Goal: Book appointment/travel/reservation

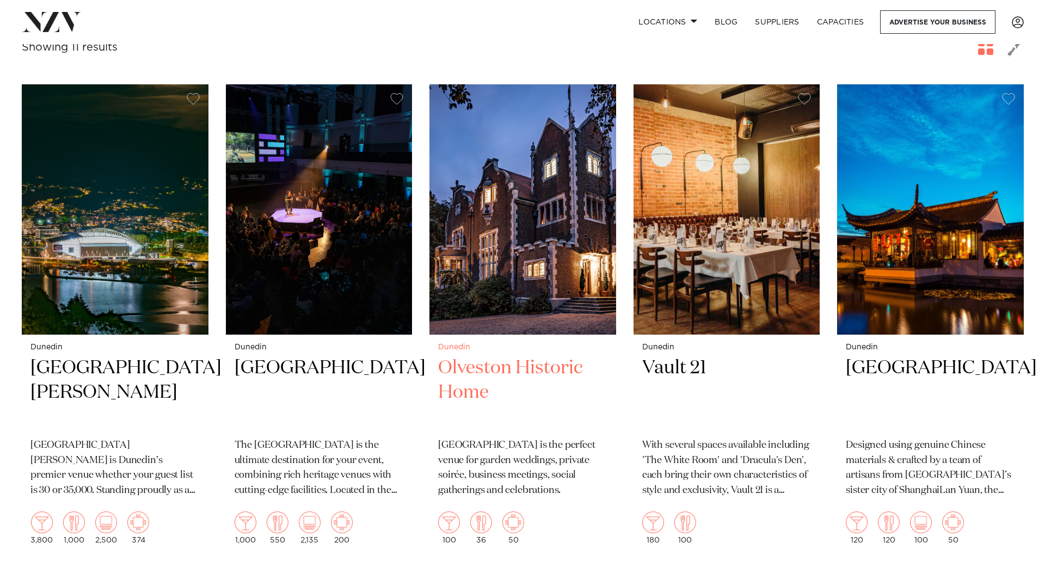
scroll to position [163, 0]
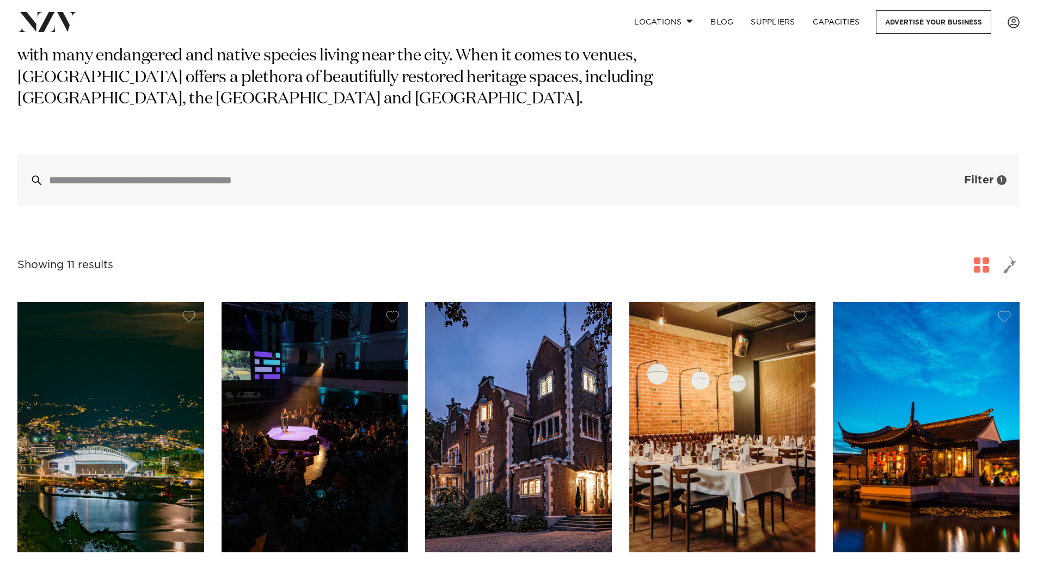
click at [959, 163] on button "Filter 1" at bounding box center [974, 180] width 90 height 52
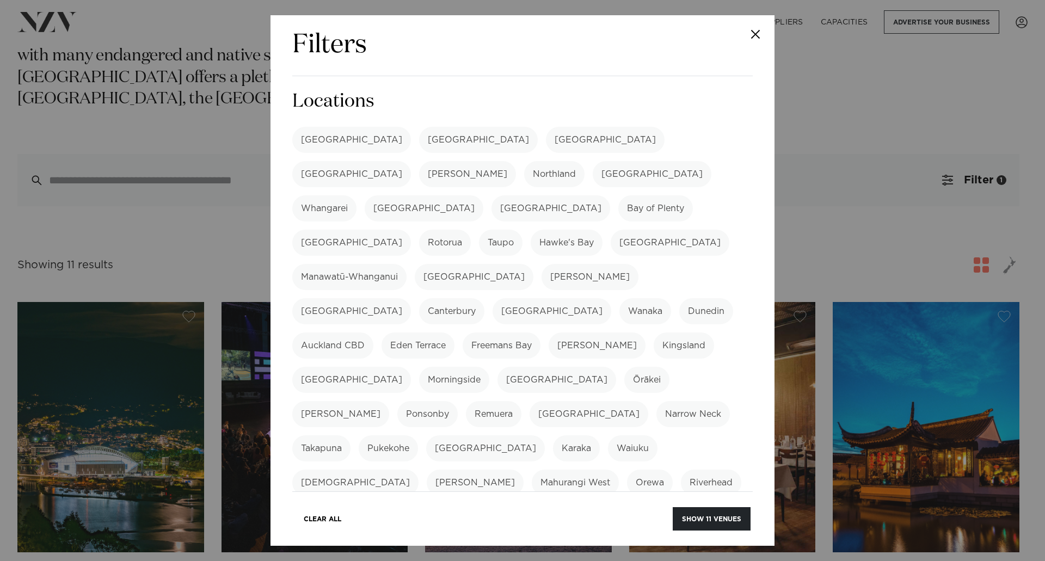
click at [872, 170] on div "Filters Search Type Venue Supplier See more Locations Auckland Wellington Chris…" at bounding box center [522, 280] width 1045 height 561
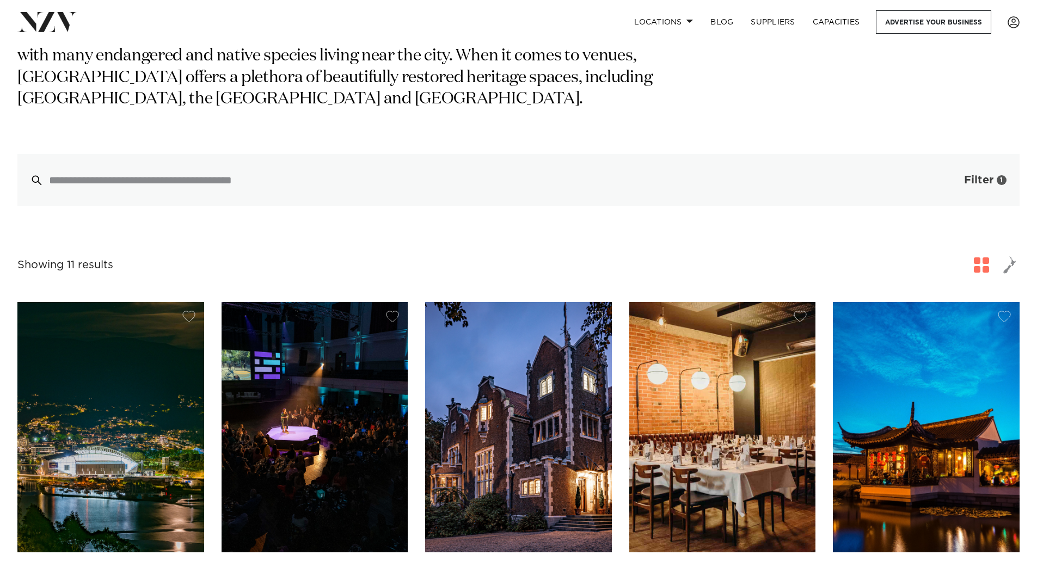
click at [966, 175] on span "Filter" at bounding box center [978, 180] width 29 height 11
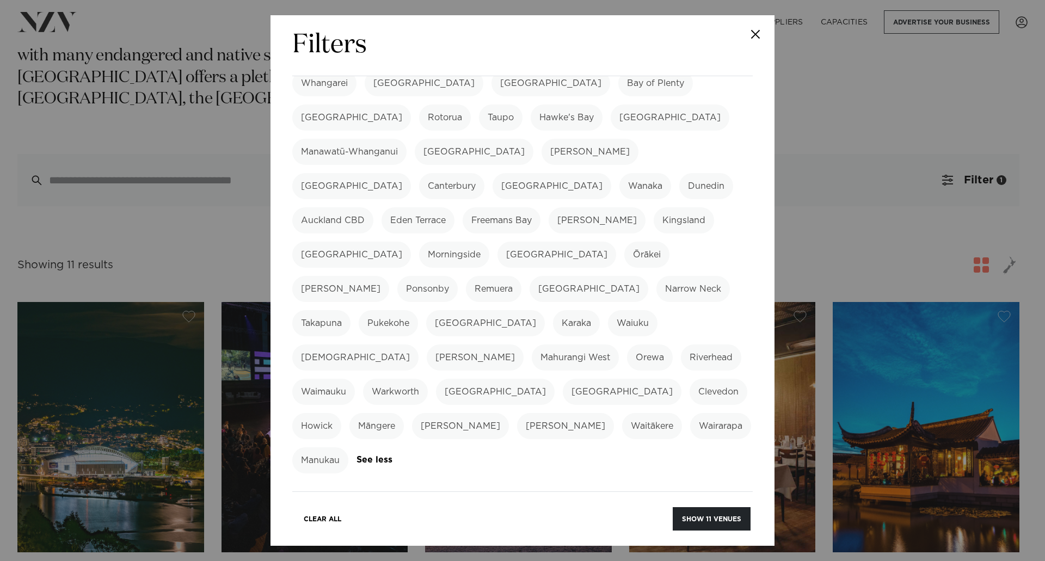
scroll to position [272, 0]
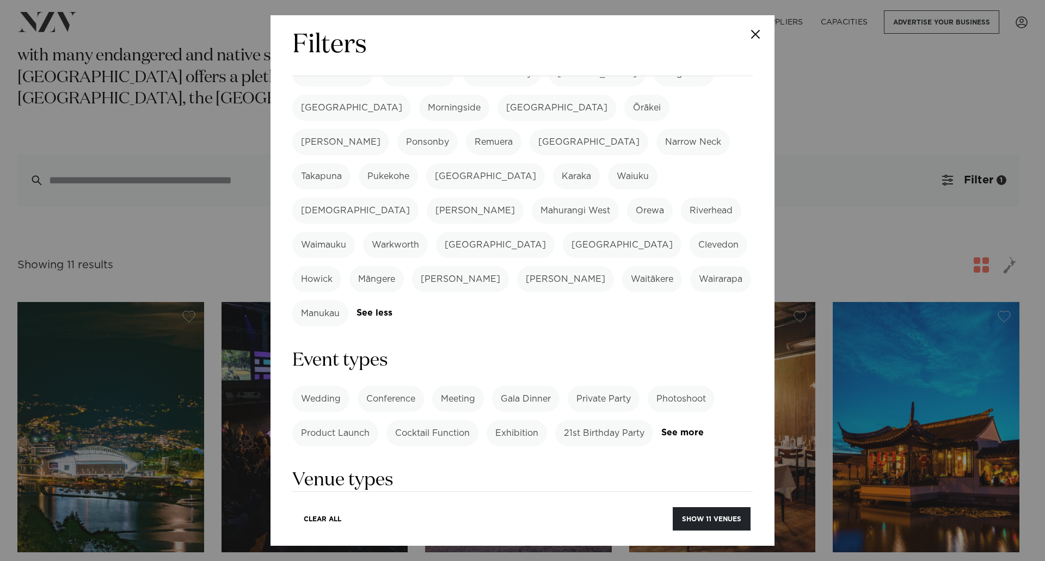
click at [400, 386] on label "Conference" at bounding box center [391, 399] width 66 height 26
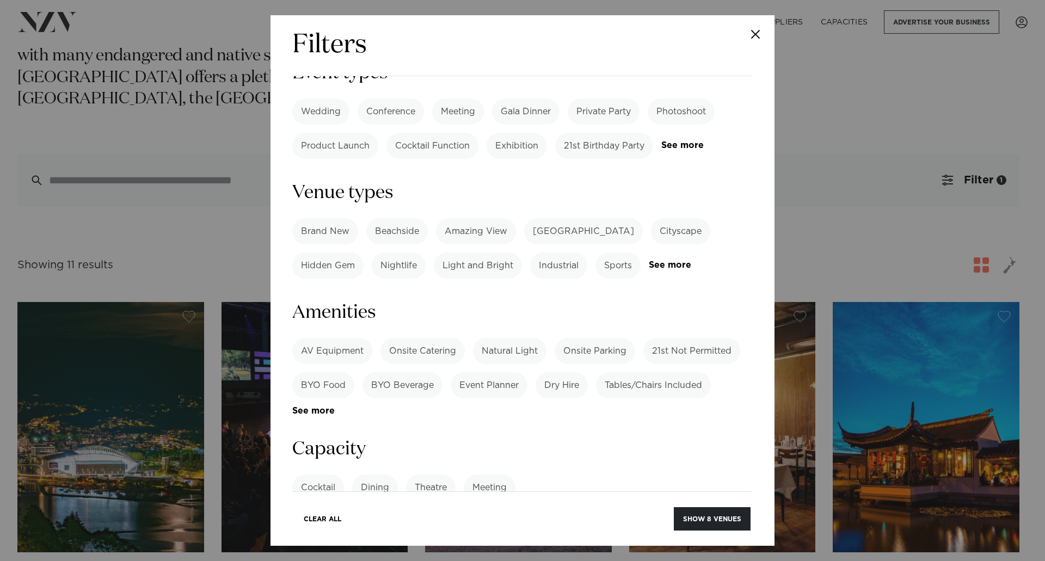
scroll to position [599, 0]
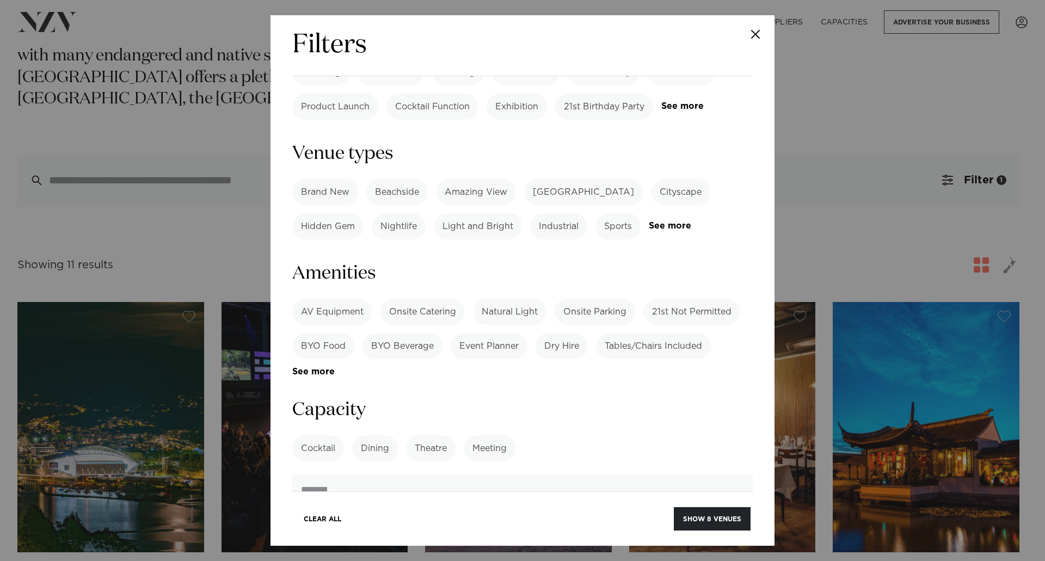
click at [348, 299] on label "AV Equipment" at bounding box center [332, 312] width 80 height 26
click at [441, 299] on label "Onsite Catering" at bounding box center [423, 312] width 84 height 26
click at [651, 333] on label "Tables/Chairs Included" at bounding box center [653, 346] width 115 height 26
click at [304, 368] on link "See more" at bounding box center [334, 372] width 85 height 9
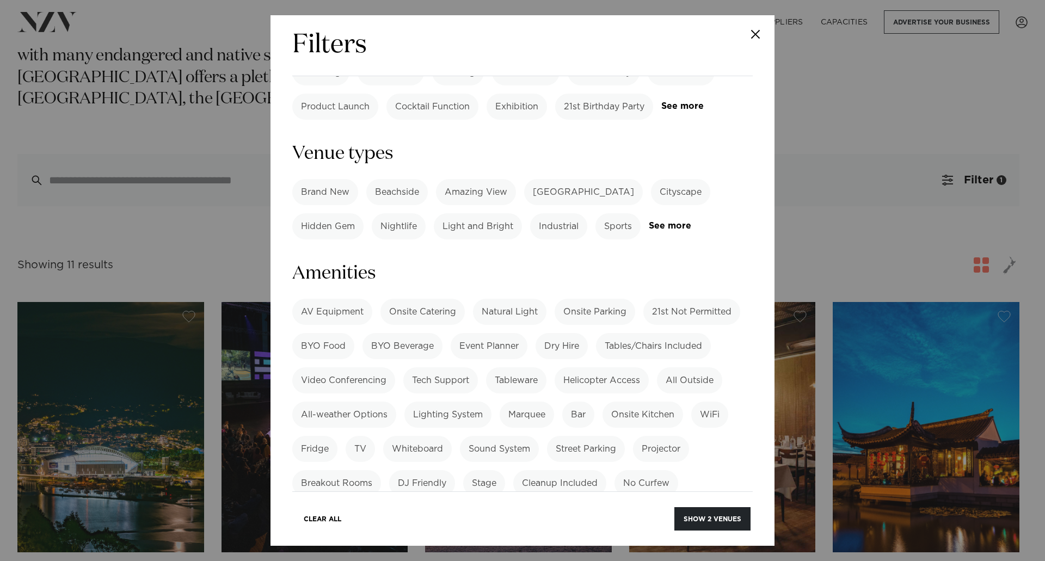
click at [458, 368] on label "Tech Support" at bounding box center [440, 381] width 75 height 26
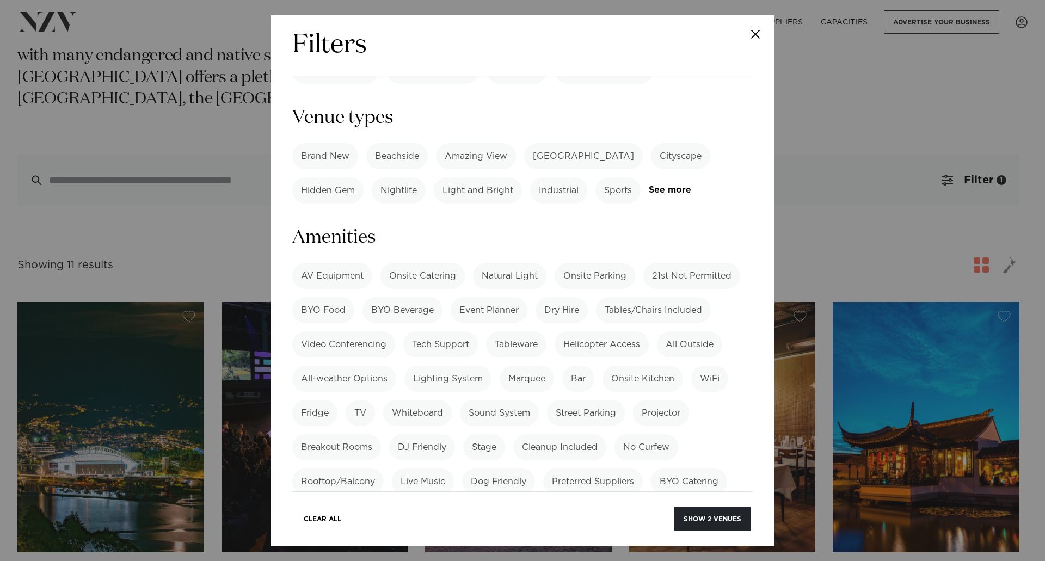
scroll to position [653, 0]
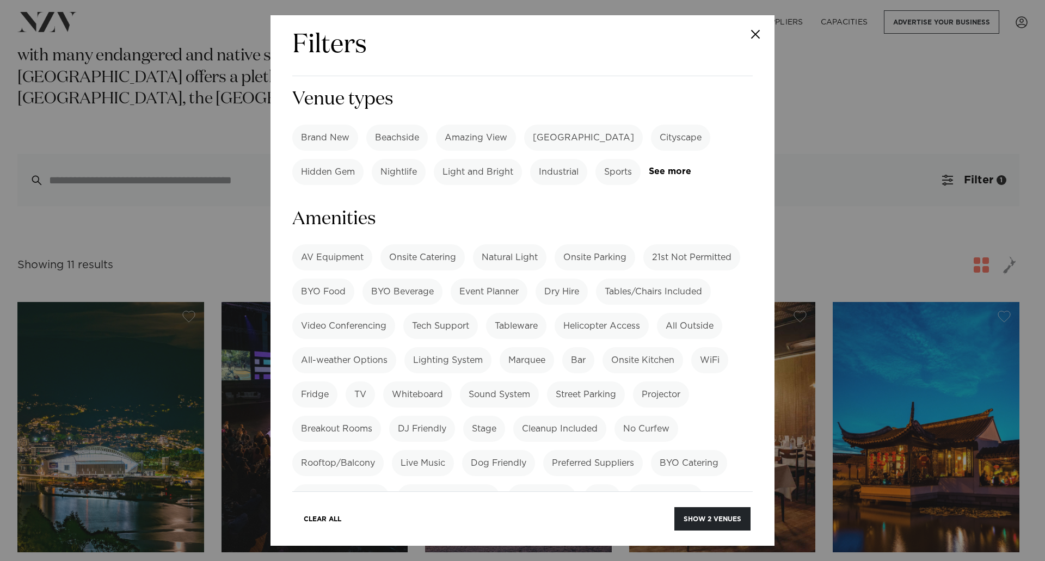
click at [583, 416] on label "Cleanup Included" at bounding box center [559, 429] width 93 height 26
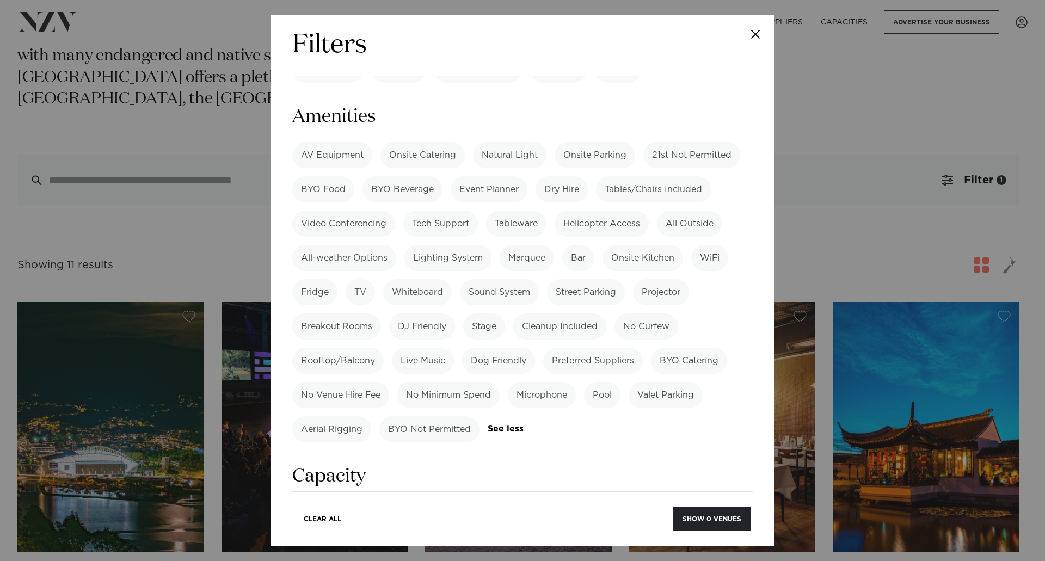
scroll to position [762, 0]
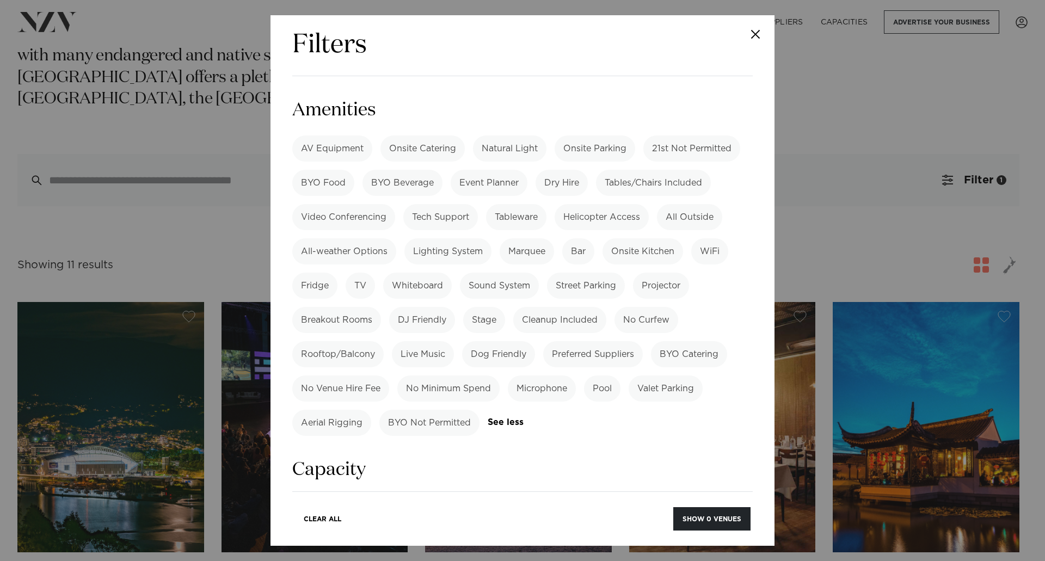
click at [542, 376] on label "Microphone" at bounding box center [542, 389] width 68 height 26
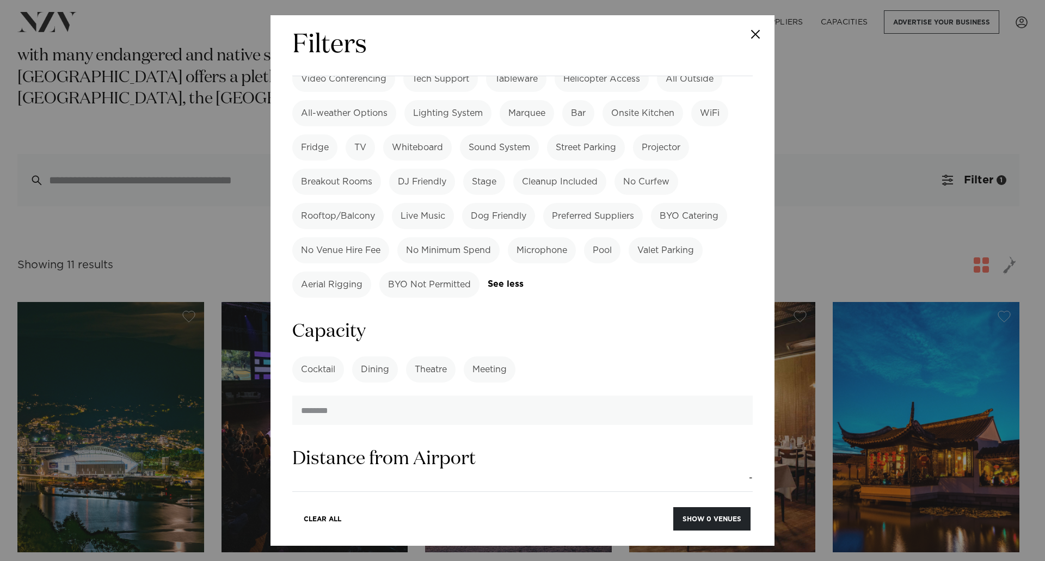
scroll to position [926, 0]
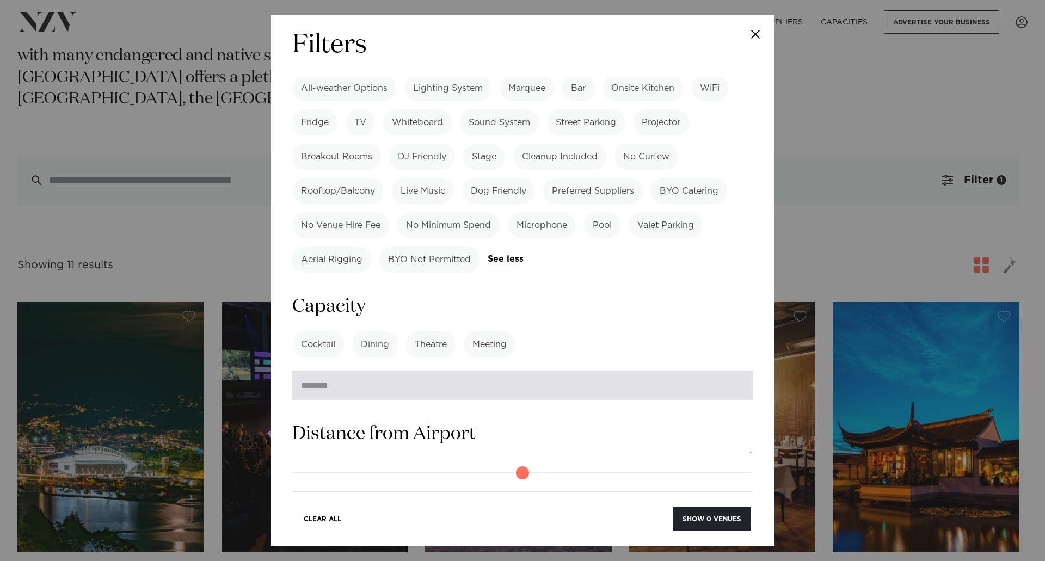
drag, startPoint x: 706, startPoint y: 286, endPoint x: 714, endPoint y: 285, distance: 8.2
click at [706, 371] on input "number" at bounding box center [522, 385] width 461 height 29
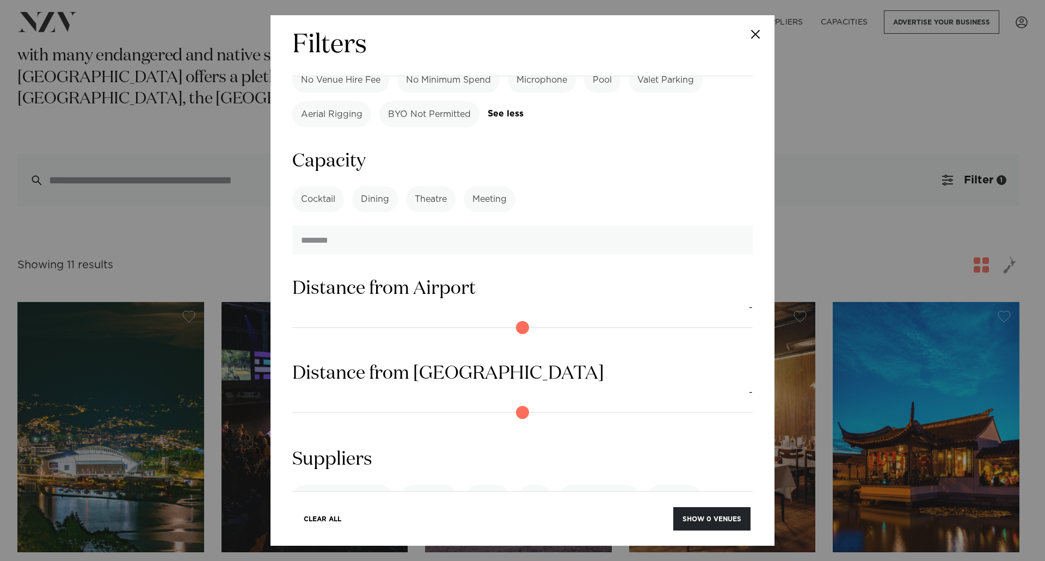
scroll to position [1079, 0]
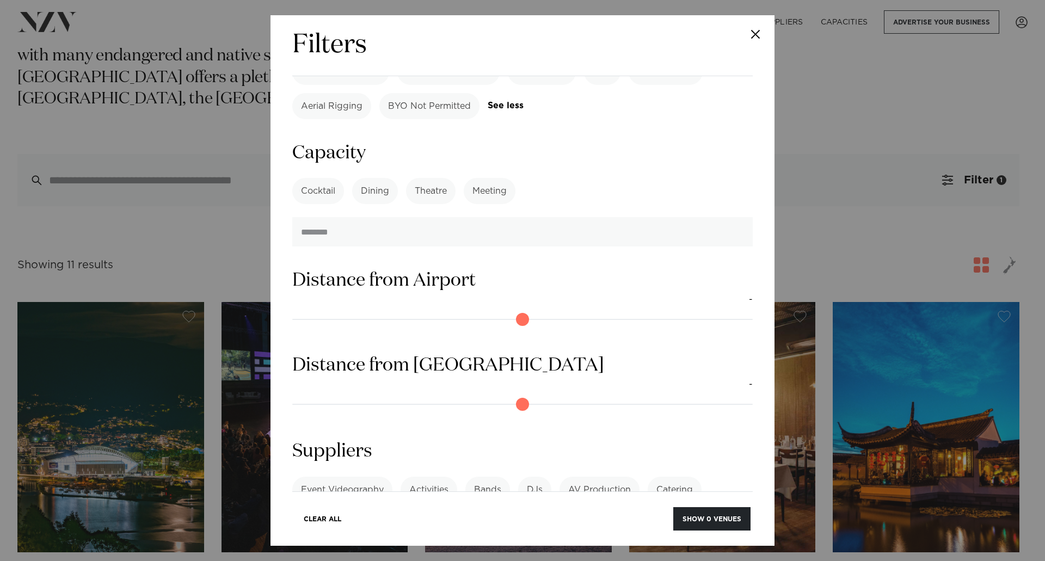
type input "***"
drag, startPoint x: 301, startPoint y: 302, endPoint x: 323, endPoint y: 302, distance: 22.9
type input "*"
click at [323, 396] on input "range" at bounding box center [522, 404] width 461 height 17
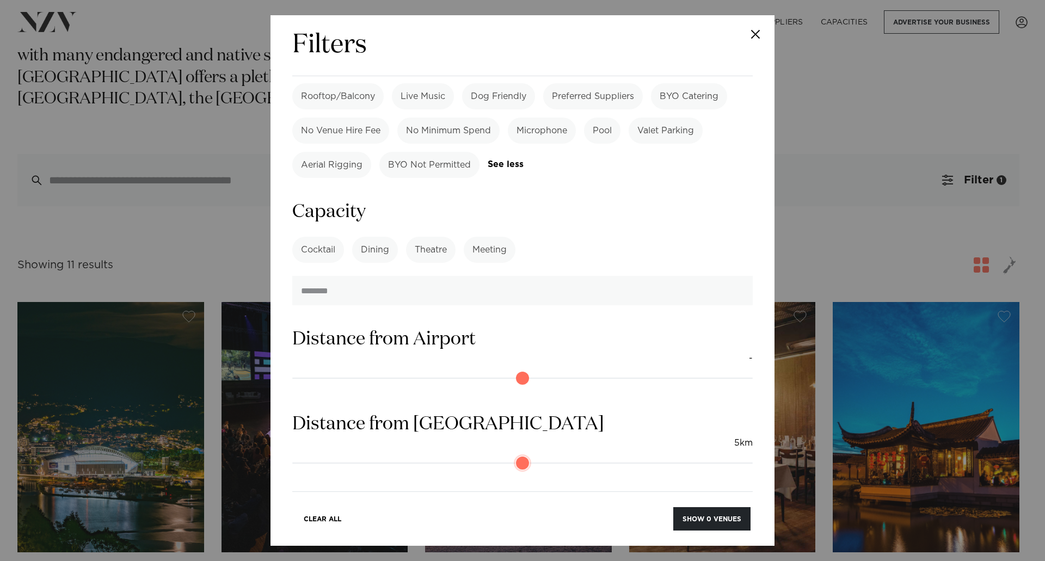
scroll to position [916, 0]
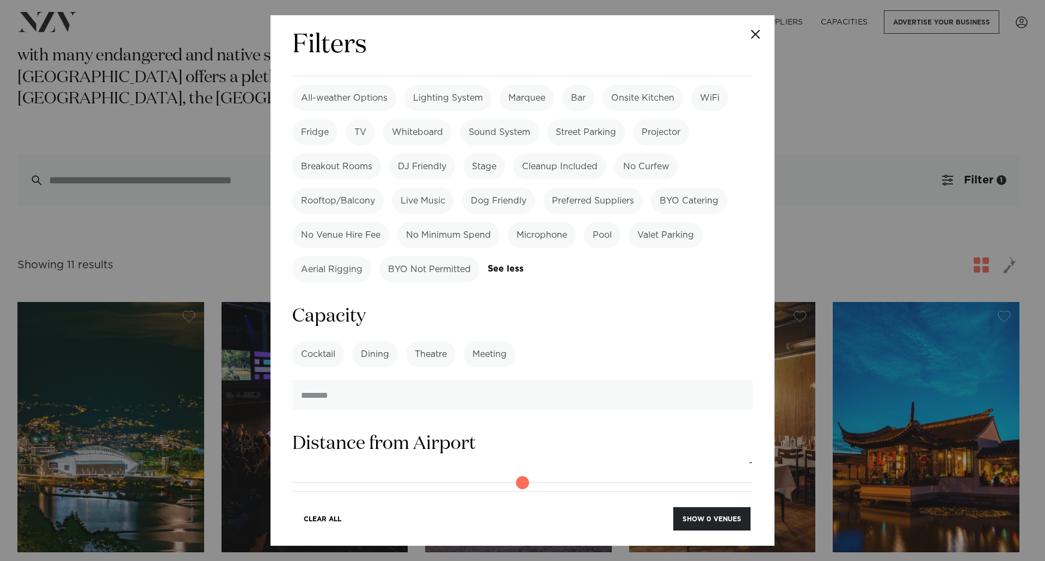
click at [531, 222] on label "Microphone" at bounding box center [542, 235] width 68 height 26
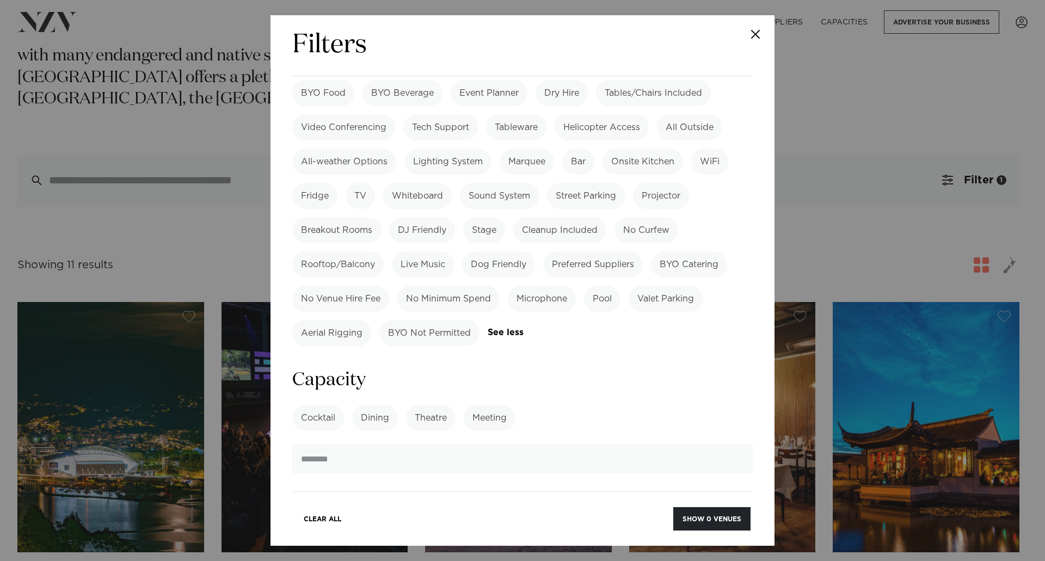
scroll to position [753, 0]
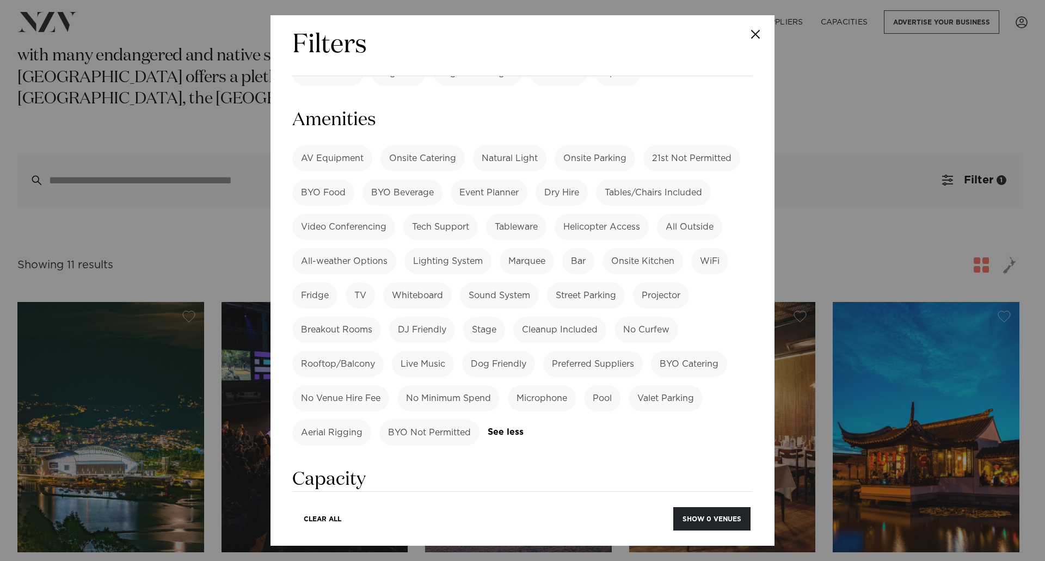
click at [560, 317] on label "Cleanup Included" at bounding box center [559, 330] width 93 height 26
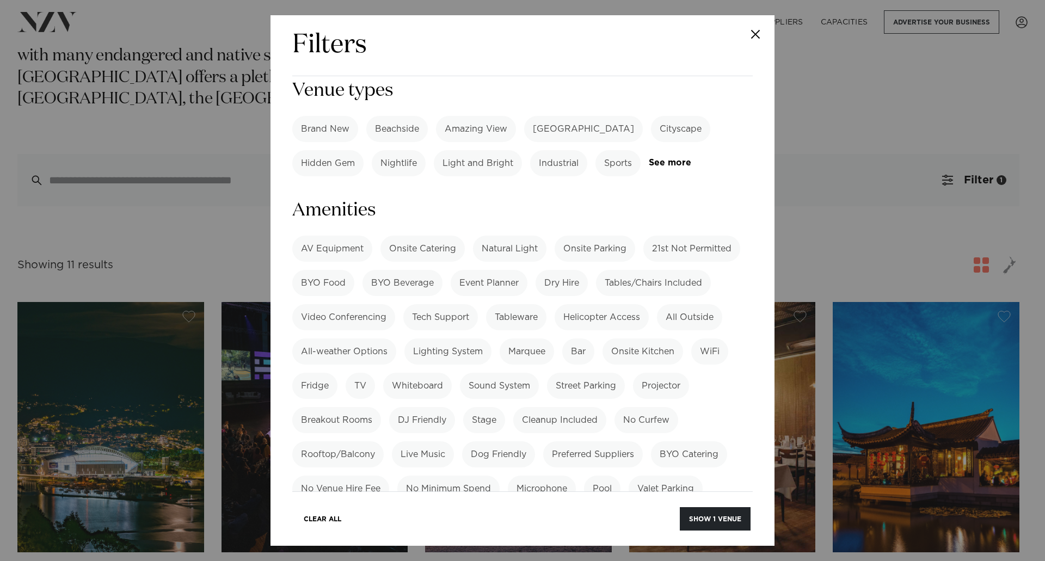
scroll to position [644, 0]
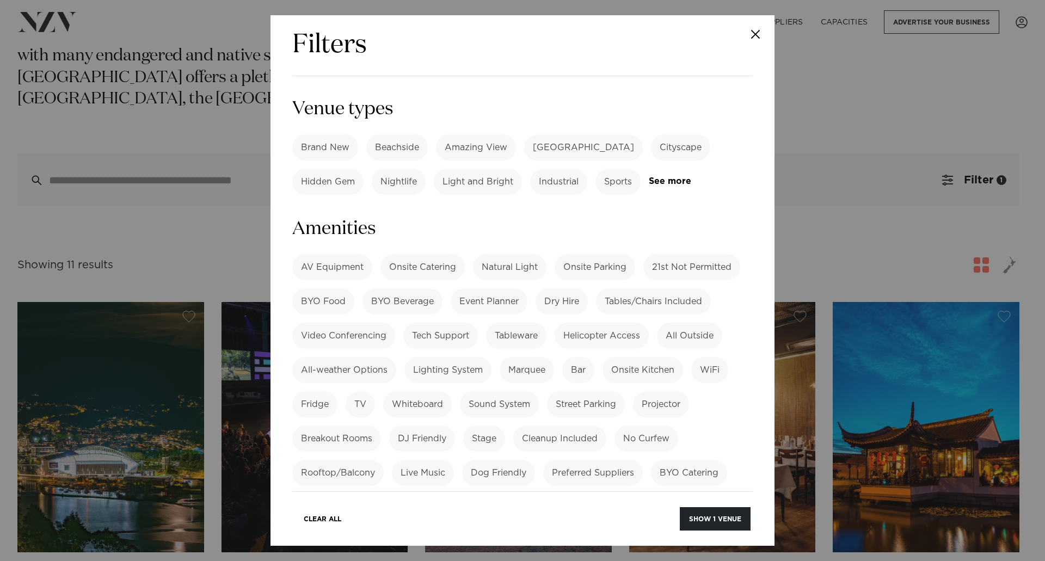
click at [647, 289] on label "Tables/Chairs Included" at bounding box center [653, 302] width 115 height 26
click at [425, 323] on label "Tech Support" at bounding box center [440, 336] width 75 height 26
click at [449, 254] on label "Onsite Catering" at bounding box center [423, 267] width 84 height 26
click at [356, 254] on label "AV Equipment" at bounding box center [332, 267] width 80 height 26
click at [717, 519] on button "Show 1 venue" at bounding box center [715, 518] width 71 height 23
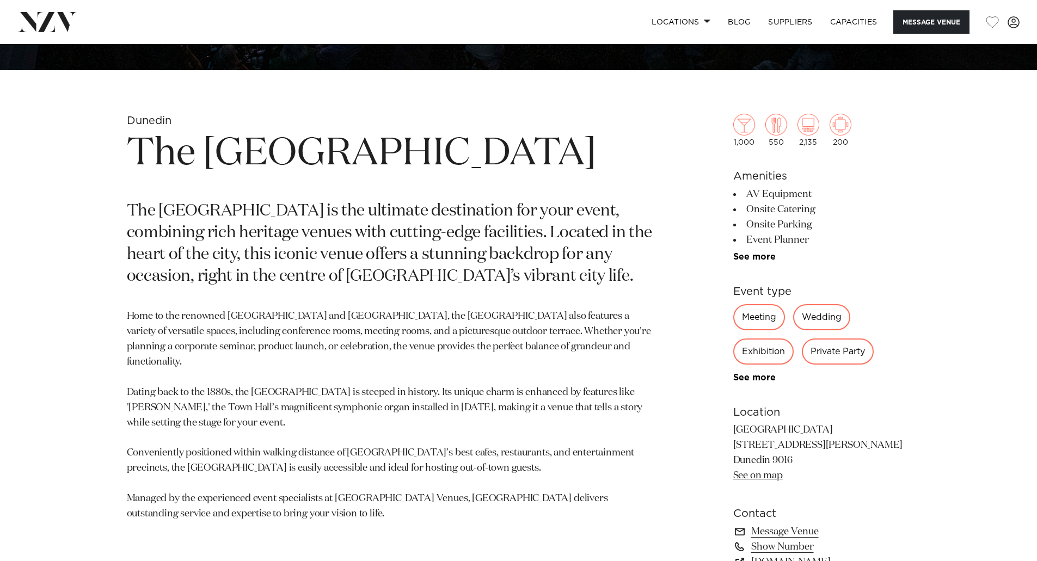
scroll to position [490, 0]
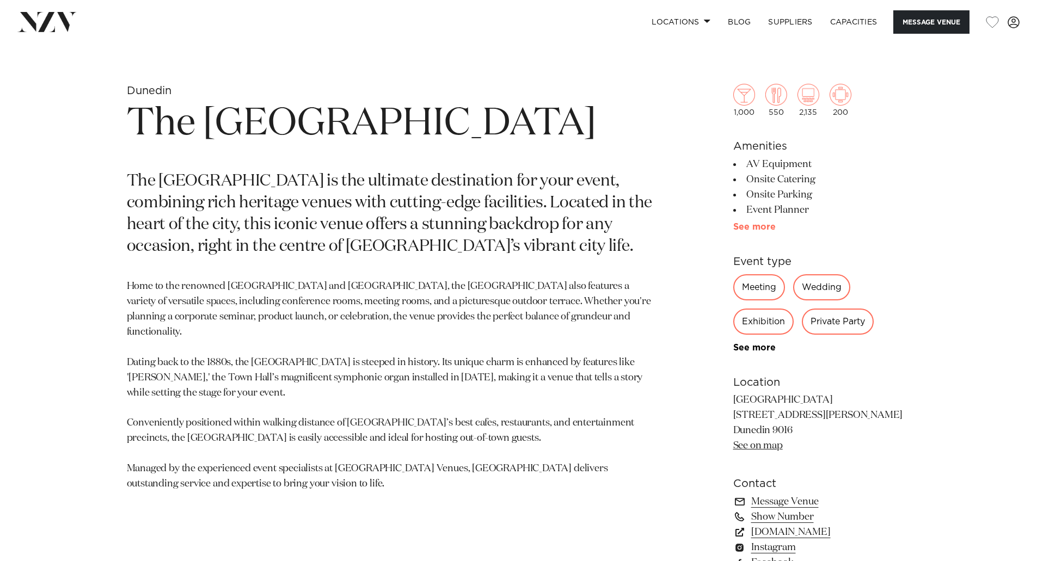
click at [749, 225] on link "See more" at bounding box center [775, 227] width 85 height 9
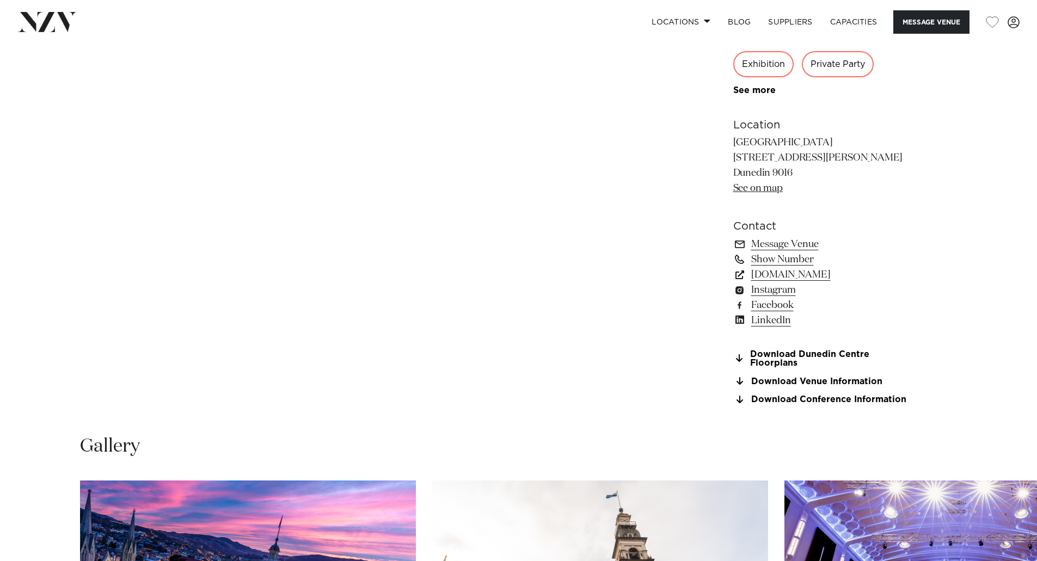
scroll to position [1089, 0]
click at [818, 403] on link "Download Conference Information" at bounding box center [822, 401] width 178 height 10
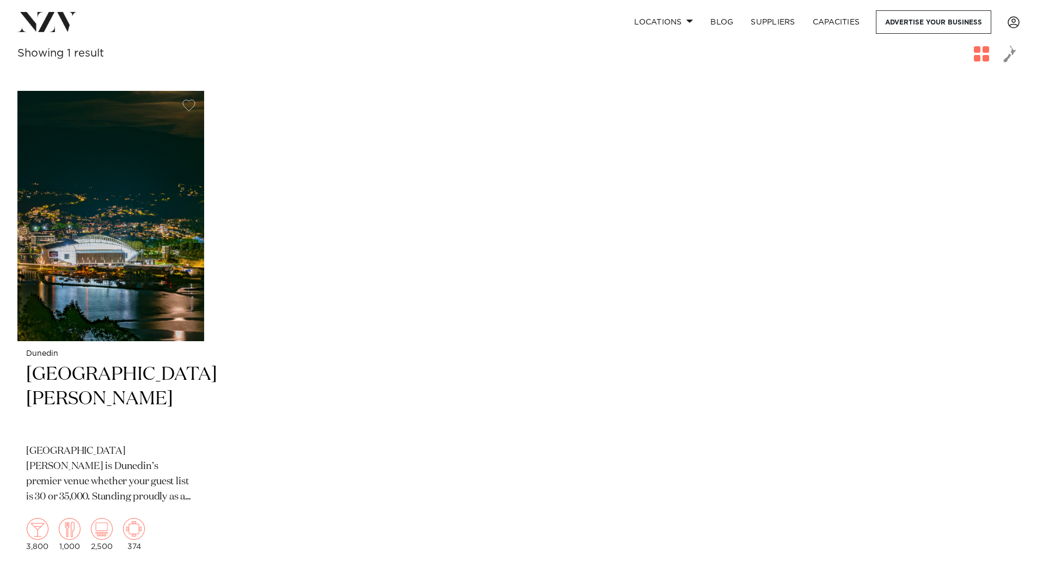
scroll to position [218, 0]
